Goal: Information Seeking & Learning: Learn about a topic

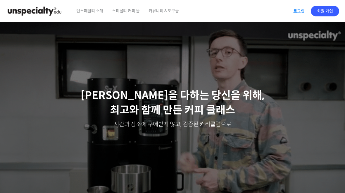
click at [300, 11] on link "로그인" at bounding box center [298, 10] width 18 height 13
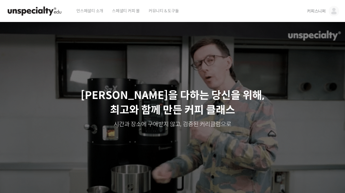
click at [331, 9] on img at bounding box center [333, 11] width 11 height 11
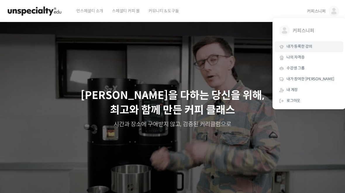
click at [304, 46] on span "내가 등록한 강의" at bounding box center [299, 46] width 26 height 5
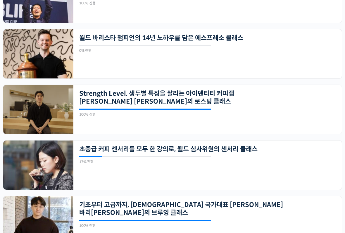
scroll to position [353, 0]
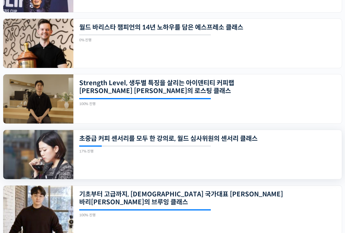
click at [297, 161] on div "17개의 수업 초중급 커피 센서리를 모두 한 강의로, 월드 심사위원의 센서리 클래스 17% 진행 최근 활동: 2025년 09월 22일 10:3…" at bounding box center [207, 154] width 268 height 49
click at [233, 167] on div "17개의 수업 초중급 커피 센서리를 모두 한 강의로, 월드 심사위원의 센서리 클래스 17% 진행 최근 활동: 2025년 09월 22일 10:3…" at bounding box center [207, 154] width 268 height 49
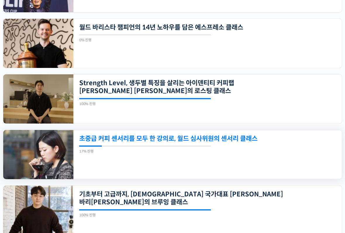
click at [227, 141] on link "초중급 커피 센서리를 모두 한 강의로, 월드 심사위원의 센서리 클래스" at bounding box center [181, 139] width 205 height 8
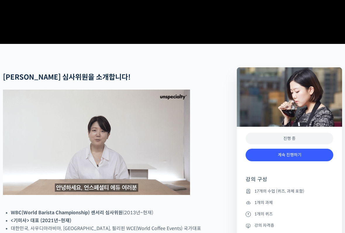
scroll to position [235, 0]
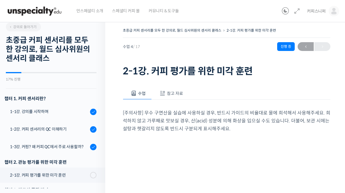
scroll to position [4, 0]
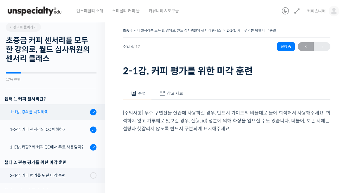
click at [61, 112] on div "1-1강. 강의를 시작하며" at bounding box center [49, 111] width 78 height 6
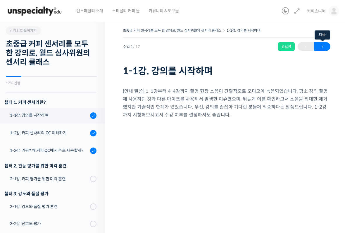
click at [323, 48] on span "→" at bounding box center [322, 47] width 16 height 8
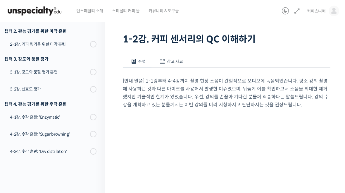
scroll to position [10, 0]
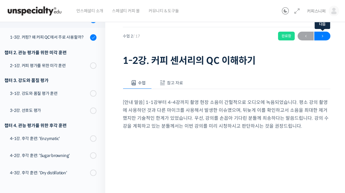
click at [323, 34] on span "→" at bounding box center [322, 36] width 16 height 8
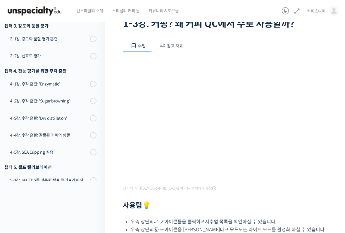
scroll to position [48, 0]
